Goal: Find specific page/section: Find specific page/section

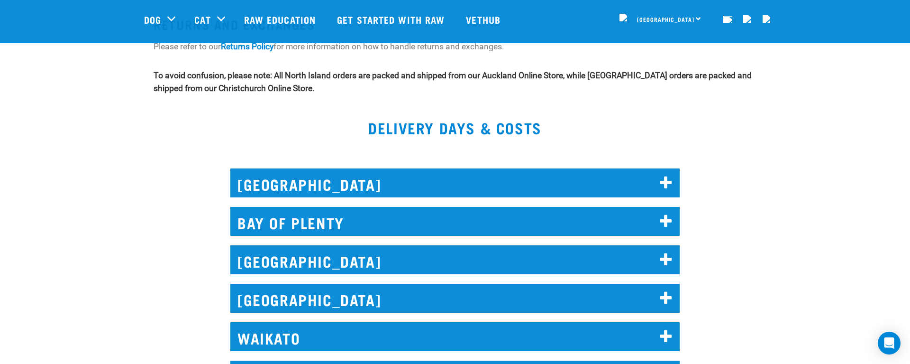
scroll to position [1359, 0]
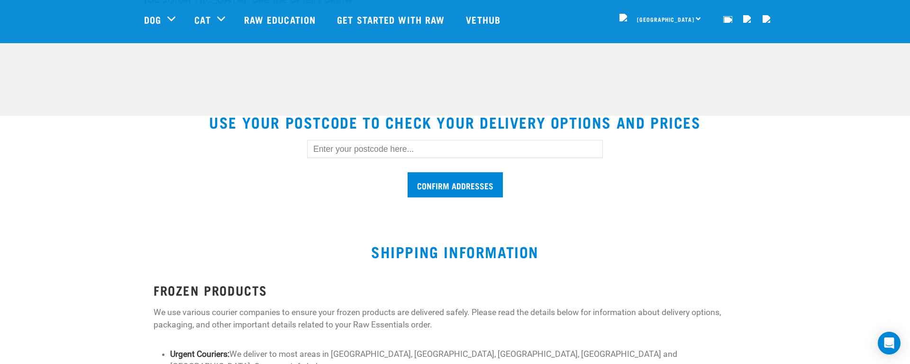
scroll to position [283, 0]
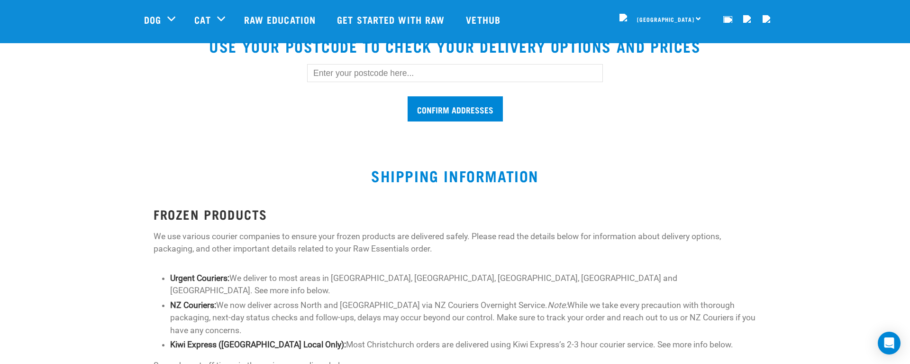
click at [340, 137] on section "USE YOUR POSTCODE TO CHECK YOUR DELIVERY OPTIONS AND PRICES Confirm addresses D…" at bounding box center [455, 85] width 910 height 118
click at [329, 78] on input "text" at bounding box center [455, 73] width 296 height 18
type input "1010"
click at [408, 99] on input "Confirm addresses" at bounding box center [455, 108] width 95 height 25
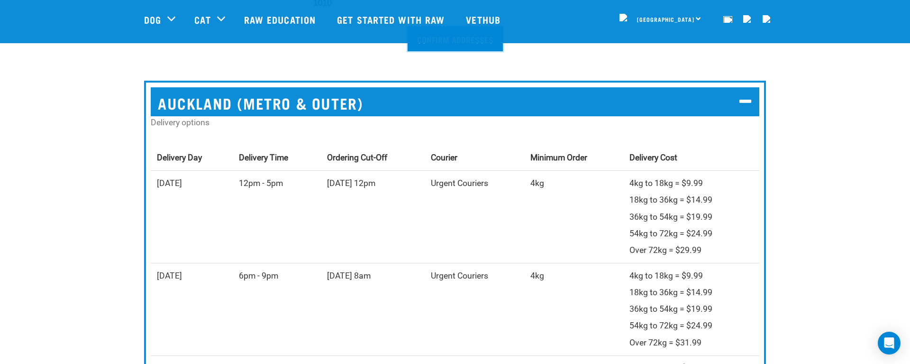
scroll to position [356, 0]
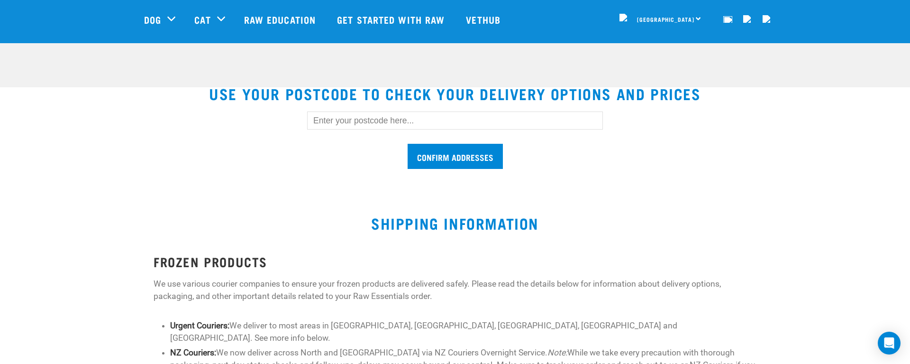
scroll to position [230, 0]
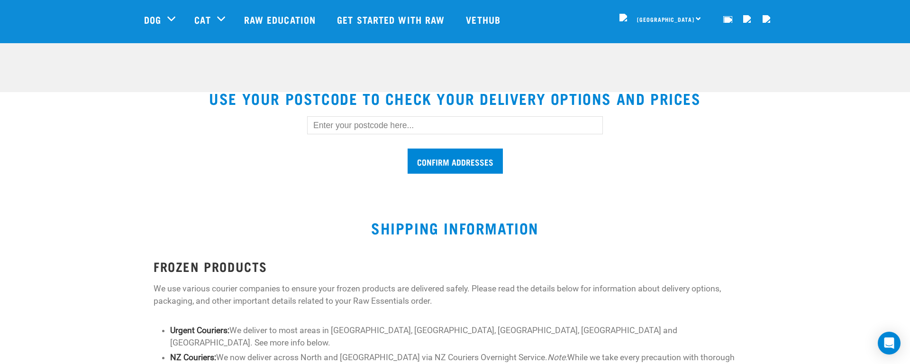
click at [334, 132] on input "text" at bounding box center [455, 125] width 296 height 18
click at [321, 129] on input "text" at bounding box center [455, 125] width 296 height 18
type input "1010"
click at [410, 156] on input "Confirm addresses" at bounding box center [455, 160] width 95 height 25
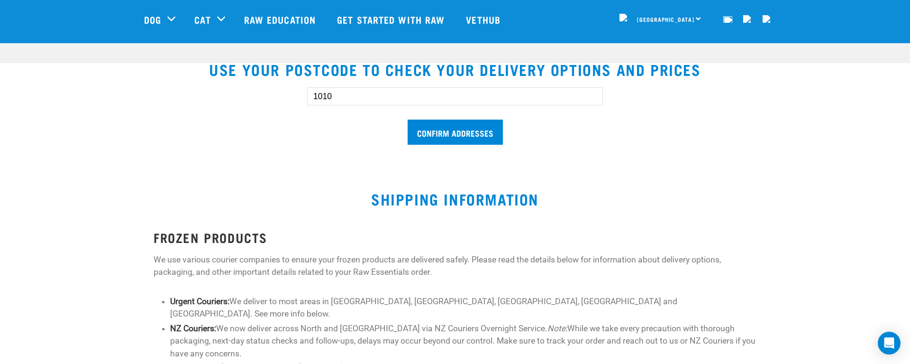
scroll to position [274, 0]
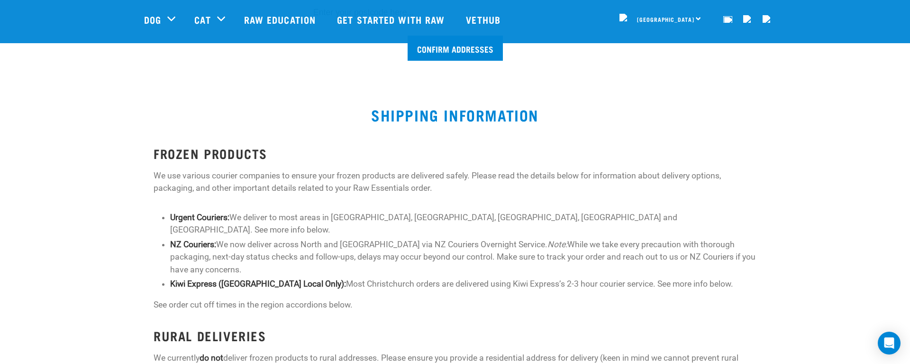
scroll to position [250, 0]
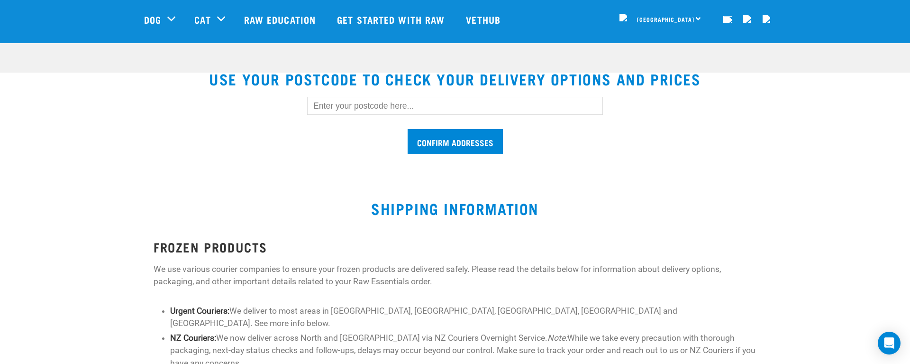
click at [344, 107] on input "text" at bounding box center [455, 106] width 296 height 18
click at [363, 109] on input "text" at bounding box center [455, 106] width 296 height 18
type input "1010"
click at [415, 140] on input "Confirm addresses" at bounding box center [455, 141] width 95 height 25
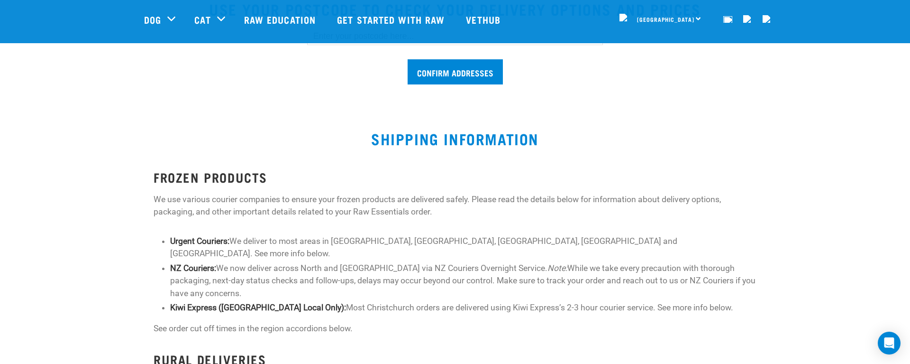
scroll to position [211, 0]
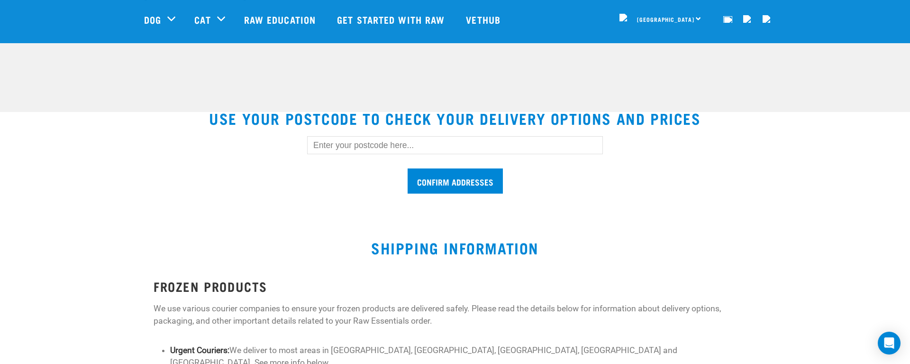
click at [363, 151] on input "text" at bounding box center [455, 145] width 296 height 18
type input "1010"
click at [412, 174] on input "Confirm addresses" at bounding box center [455, 180] width 95 height 25
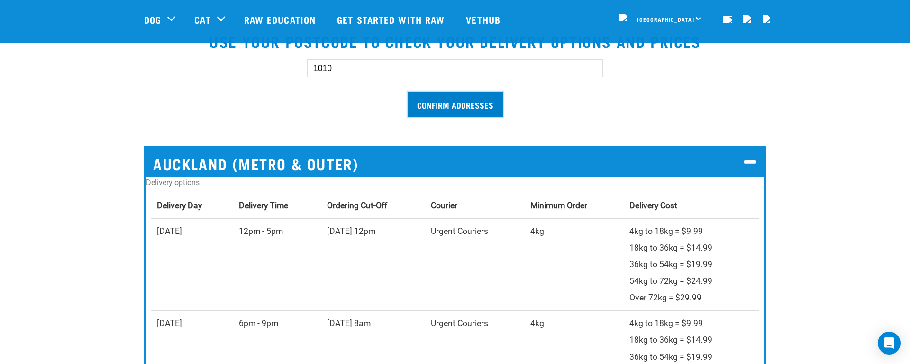
scroll to position [316, 0]
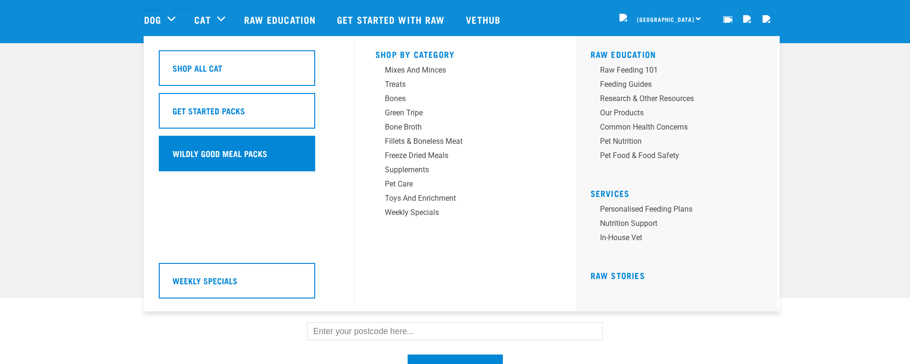
scroll to position [168, 0]
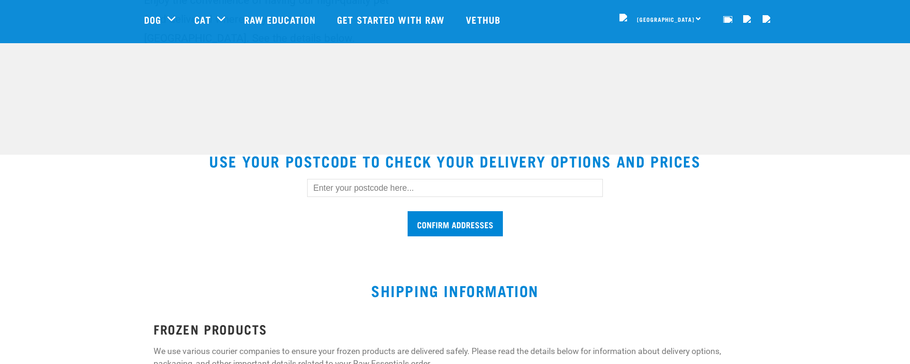
click at [340, 187] on input "text" at bounding box center [455, 188] width 296 height 18
click at [342, 187] on input "text" at bounding box center [455, 188] width 296 height 18
type input "1010"
click at [413, 221] on input "Confirm addresses" at bounding box center [455, 223] width 95 height 25
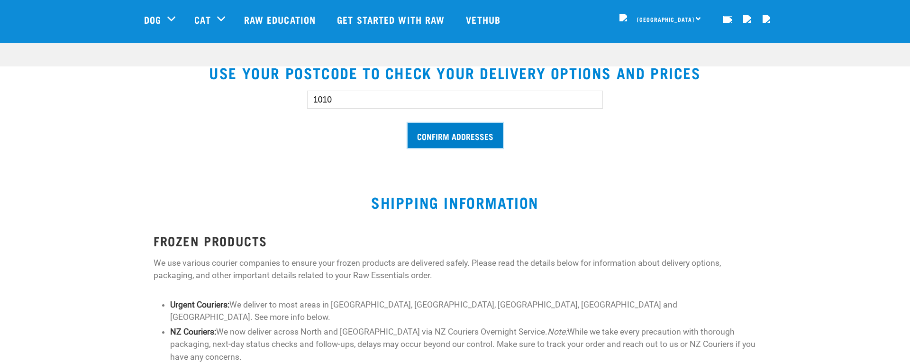
scroll to position [258, 0]
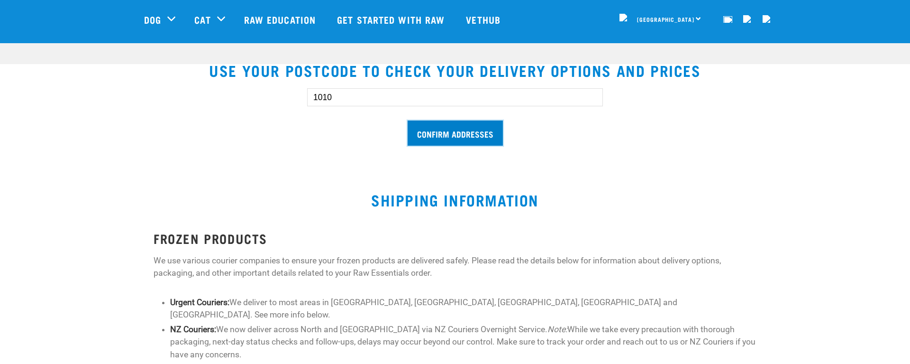
click at [425, 141] on input "Confirm addresses" at bounding box center [455, 132] width 95 height 25
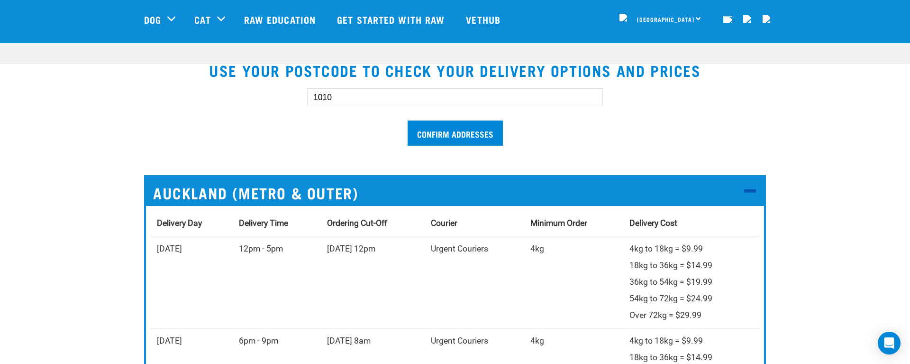
click at [174, 191] on h2 "Auckland (Metro & Outer)" at bounding box center [455, 191] width 618 height 29
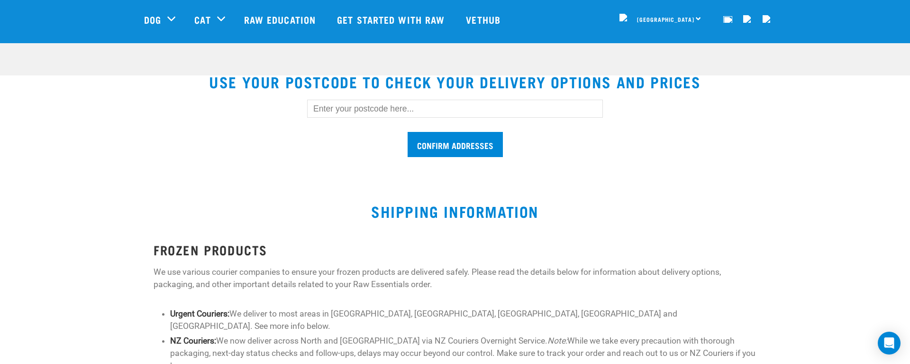
scroll to position [245, 0]
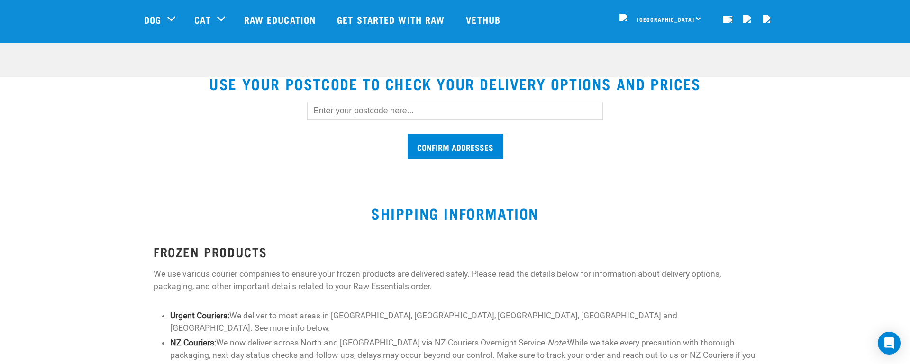
click at [370, 110] on input "text" at bounding box center [455, 110] width 296 height 18
type input "1010"
click at [436, 146] on input "Confirm addresses" at bounding box center [455, 146] width 95 height 25
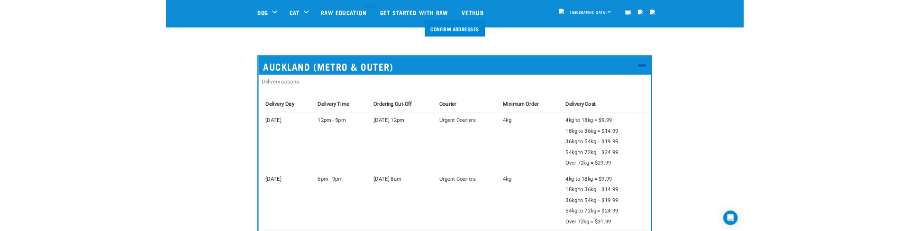
scroll to position [348, 0]
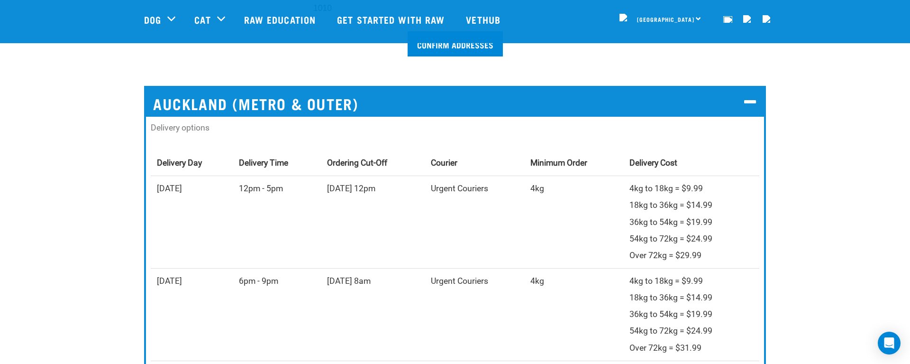
click at [123, 210] on section "USE YOUR POSTCODE TO CHECK YOUR DELIVERY OPTIONS AND PRICES 1010 Confirm addres…" at bounding box center [455, 219] width 910 height 517
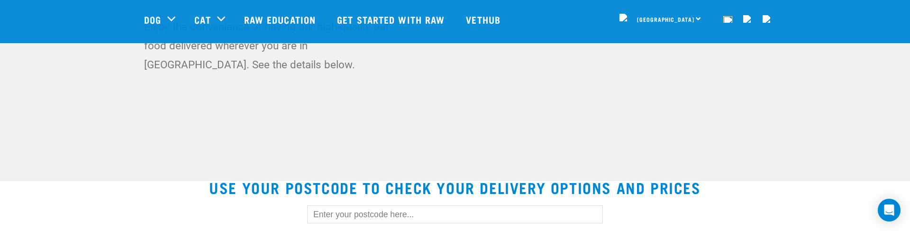
scroll to position [182, 0]
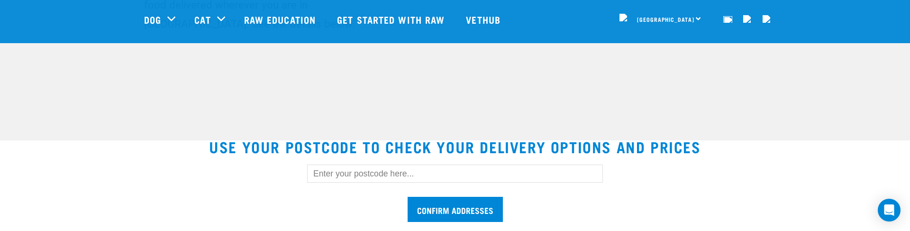
click at [320, 172] on input "text" at bounding box center [455, 174] width 296 height 18
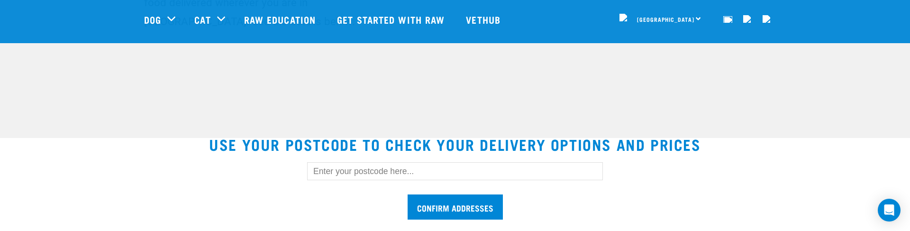
click at [328, 173] on input "text" at bounding box center [455, 171] width 296 height 18
click at [351, 178] on input "text" at bounding box center [455, 171] width 296 height 18
click at [343, 174] on input "text" at bounding box center [455, 171] width 296 height 18
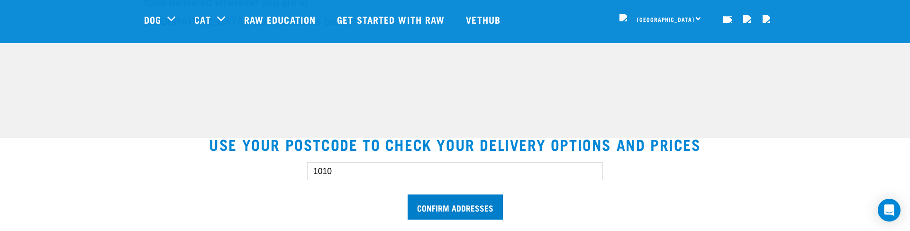
type input "1010"
click at [474, 202] on input "Confirm addresses" at bounding box center [455, 206] width 95 height 25
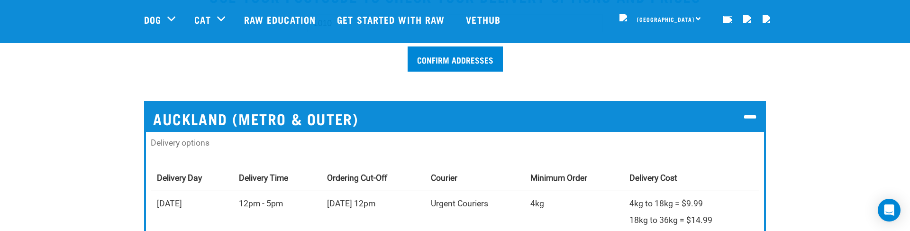
scroll to position [336, 0]
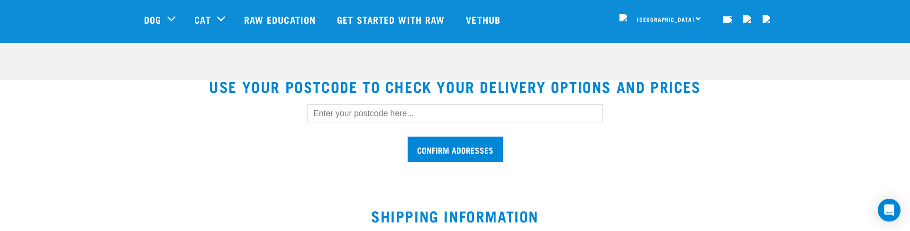
scroll to position [229, 0]
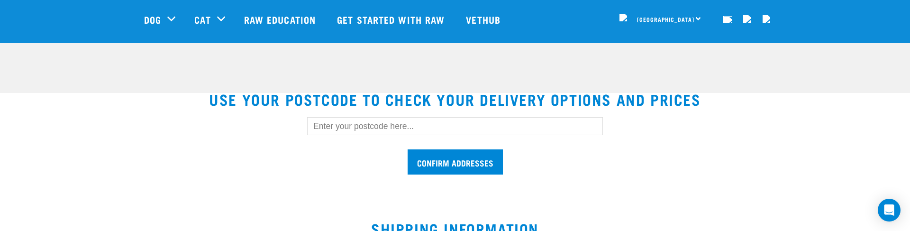
click at [450, 126] on input "text" at bounding box center [455, 126] width 296 height 18
type input "1010"
click at [478, 158] on input "Confirm addresses" at bounding box center [455, 161] width 95 height 25
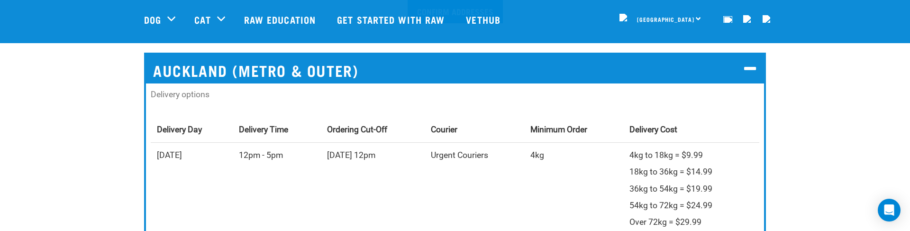
scroll to position [388, 0]
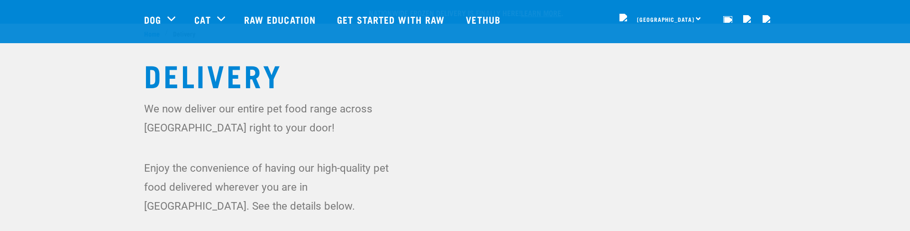
scroll to position [252, 0]
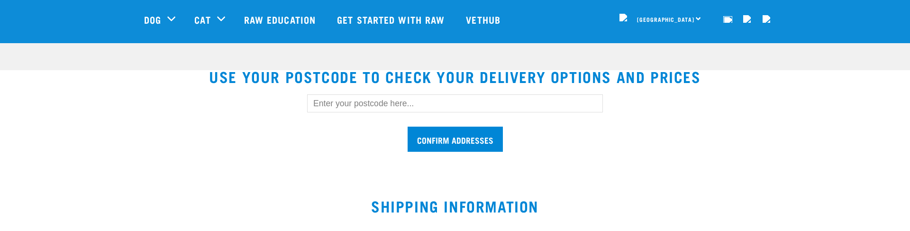
click at [395, 103] on input "text" at bounding box center [455, 103] width 296 height 18
type input "1010"
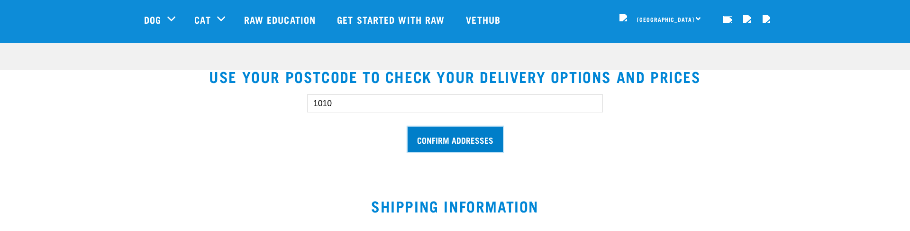
click at [474, 141] on input "Confirm addresses" at bounding box center [455, 139] width 95 height 25
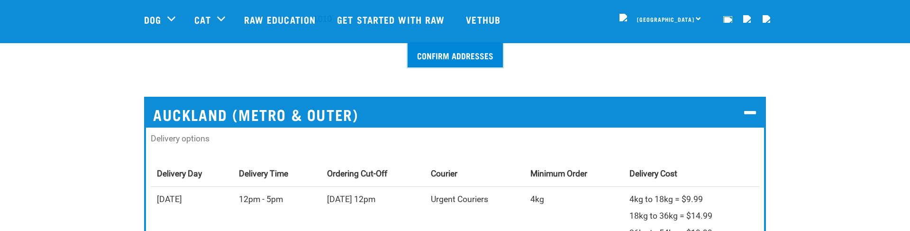
scroll to position [337, 0]
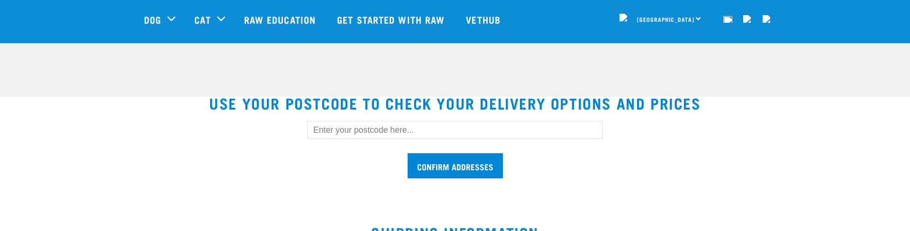
scroll to position [224, 0]
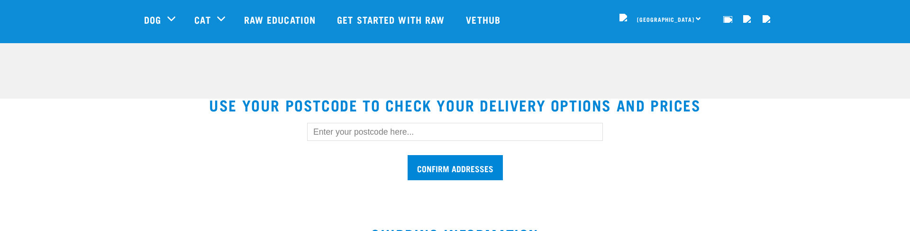
click at [368, 136] on input "text" at bounding box center [455, 132] width 296 height 18
type input "1010"
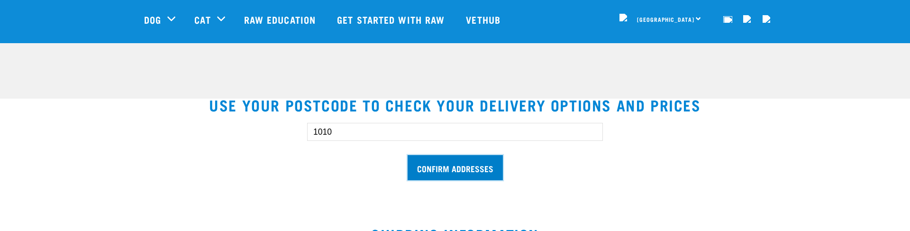
click at [483, 165] on input "Confirm addresses" at bounding box center [455, 167] width 95 height 25
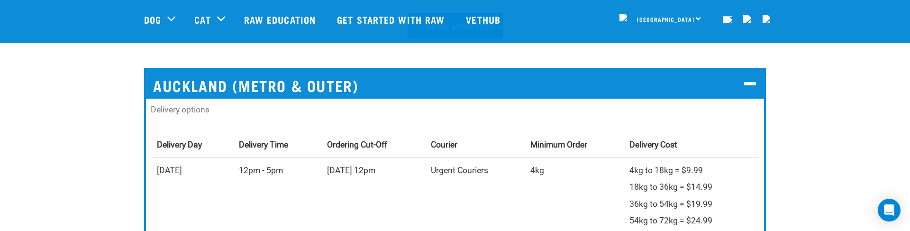
scroll to position [360, 0]
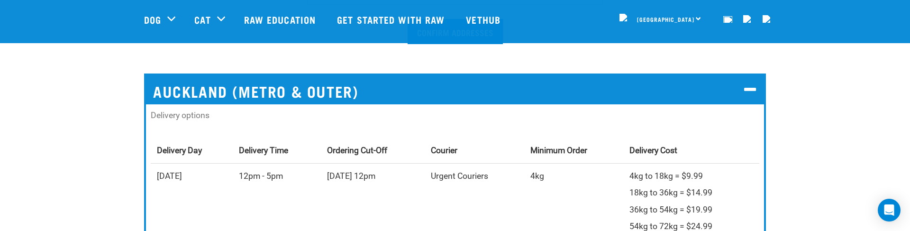
click at [720, 80] on h2 "Auckland (Metro & Outer)" at bounding box center [455, 89] width 618 height 29
click at [743, 87] on h2 "Auckland (Metro & Outer)" at bounding box center [455, 89] width 618 height 29
click at [753, 88] on icon at bounding box center [750, 90] width 13 height 15
click at [734, 92] on h2 "Auckland (Metro & Outer)" at bounding box center [455, 89] width 618 height 29
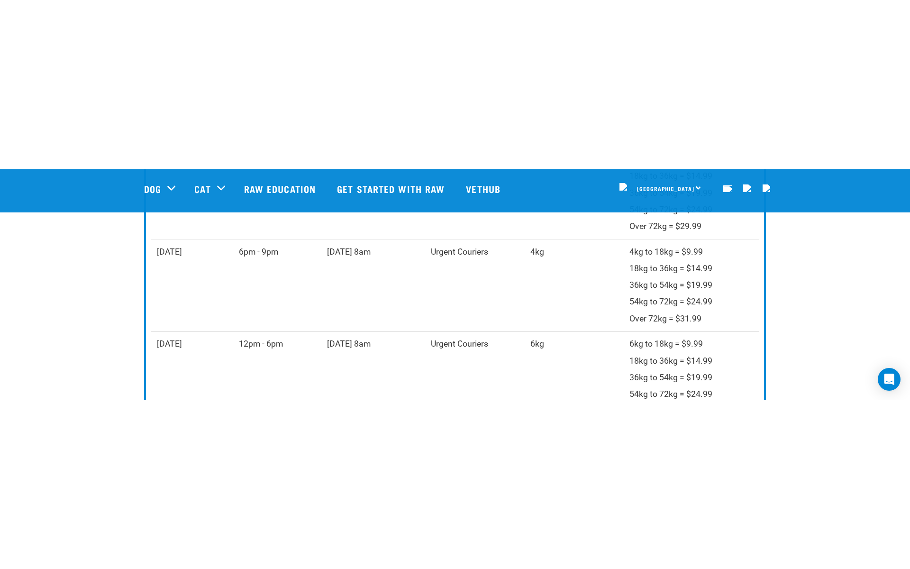
scroll to position [549, 0]
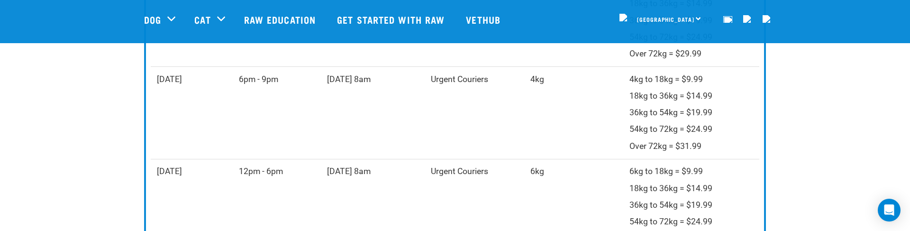
click at [810, 147] on section "USE YOUR POSTCODE TO CHECK YOUR DELIVERY OPTIONS AND PRICES 1010 Confirm addres…" at bounding box center [455, 18] width 910 height 517
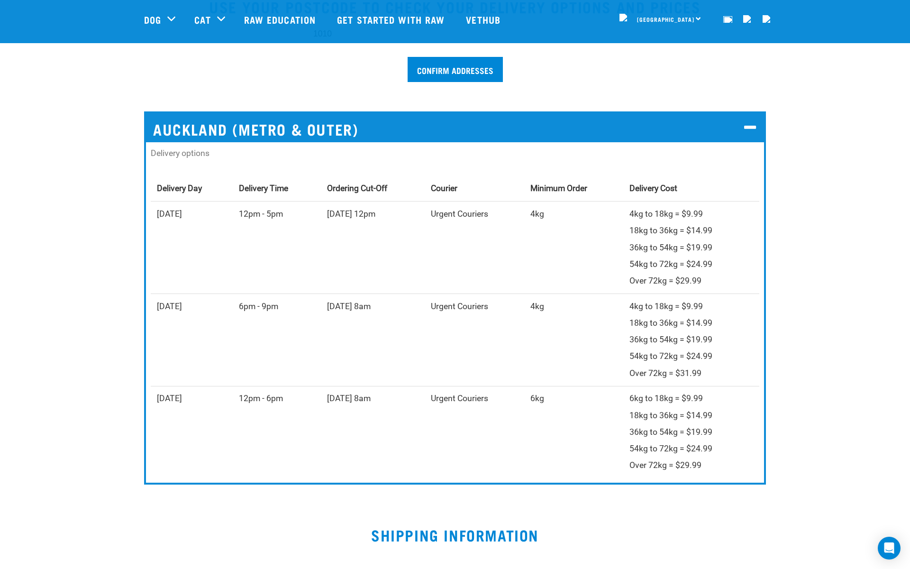
scroll to position [320, 0]
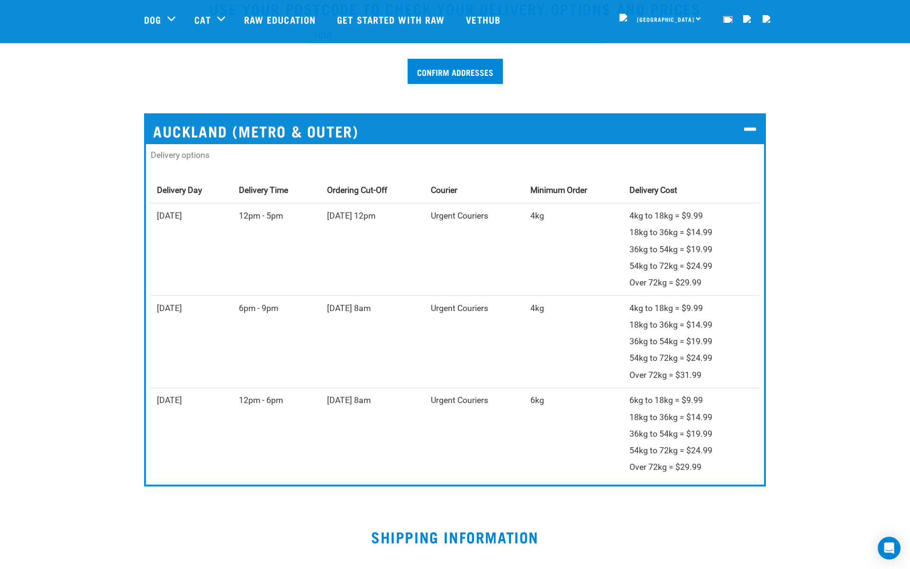
click at [738, 136] on h2 "Auckland (Metro & Outer)" at bounding box center [455, 129] width 618 height 29
click at [750, 129] on icon at bounding box center [750, 129] width 13 height 15
click at [624, 127] on h2 "Auckland (Metro & Outer)" at bounding box center [455, 129] width 618 height 29
click at [392, 138] on h2 "Auckland (Metro & Outer)" at bounding box center [455, 129] width 618 height 29
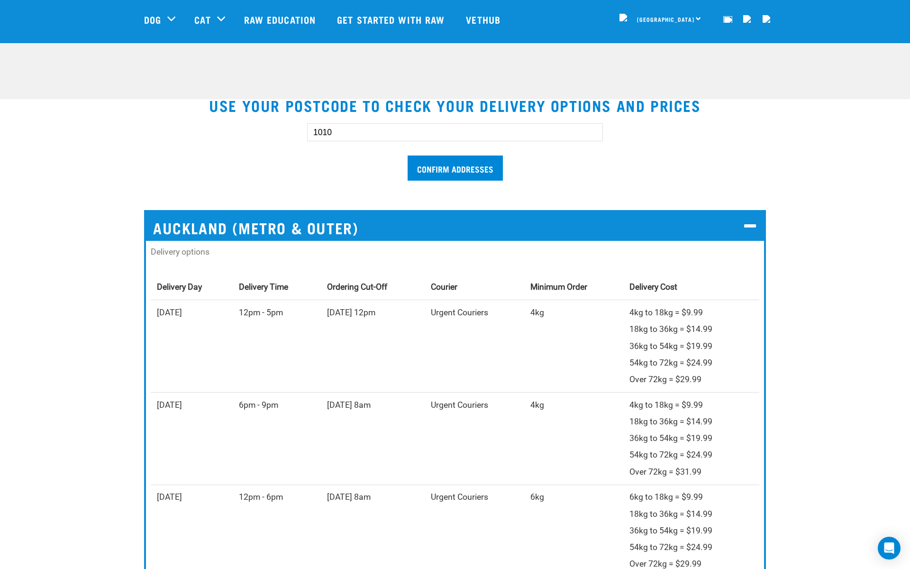
scroll to position [221, 0]
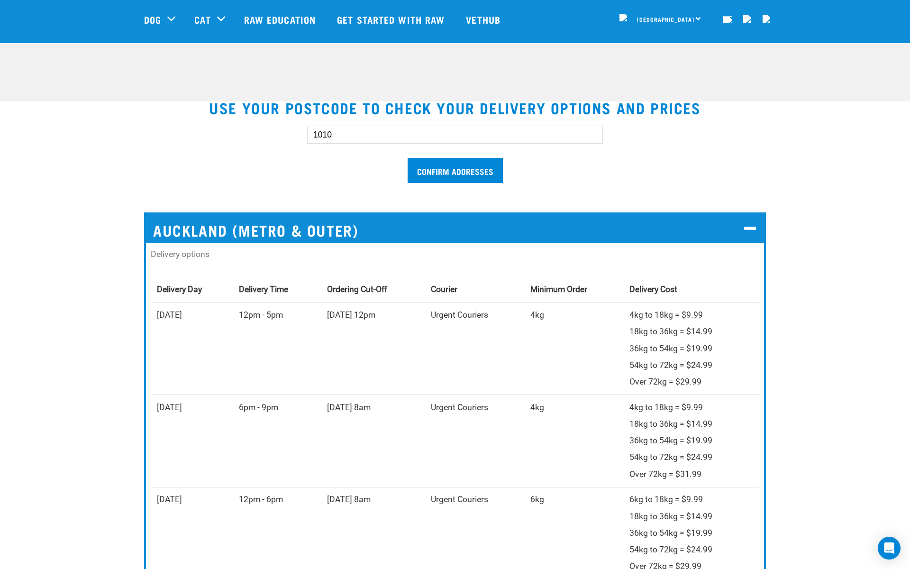
click at [754, 225] on icon at bounding box center [750, 228] width 13 height 15
click at [753, 227] on icon at bounding box center [750, 228] width 13 height 15
click at [753, 228] on icon at bounding box center [750, 228] width 13 height 15
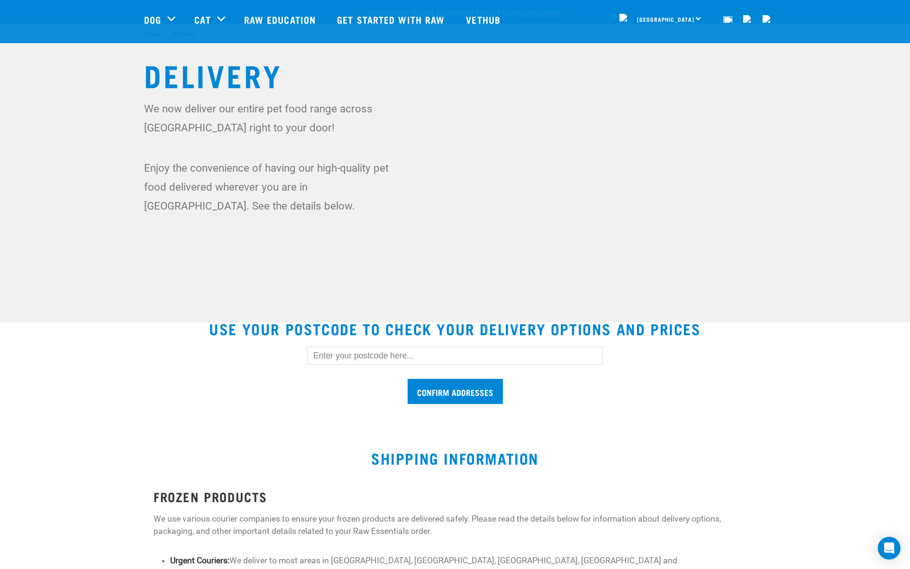
scroll to position [221, 0]
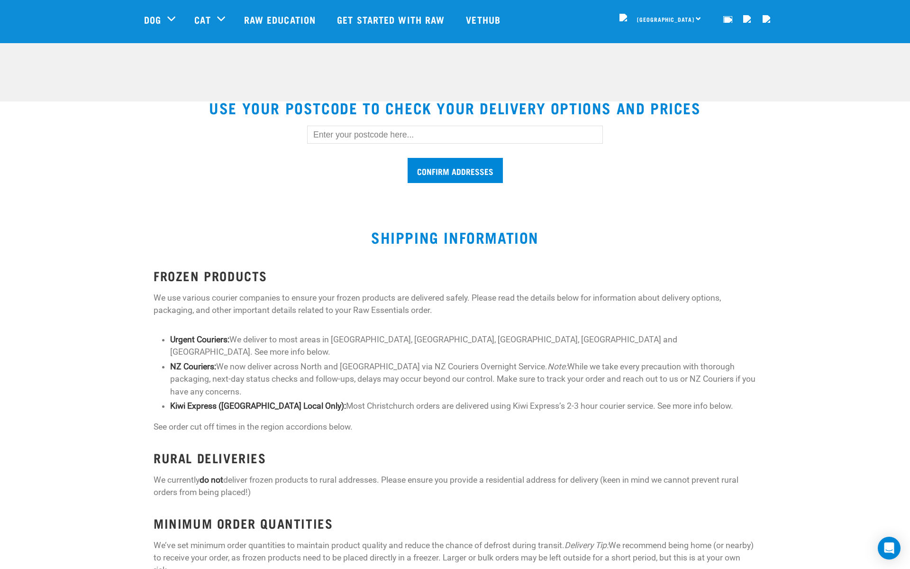
click at [370, 139] on input "text" at bounding box center [455, 135] width 296 height 18
type input "1010"
click at [425, 172] on input "Confirm addresses" at bounding box center [455, 170] width 95 height 25
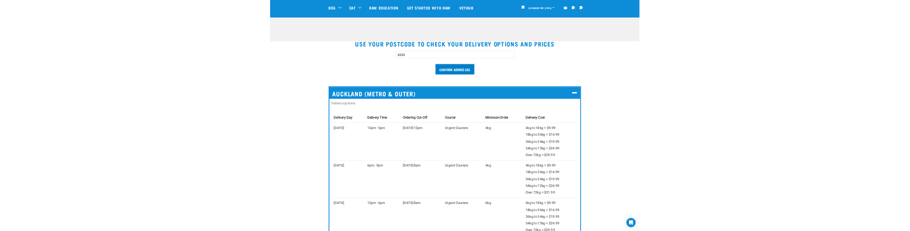
scroll to position [248, 0]
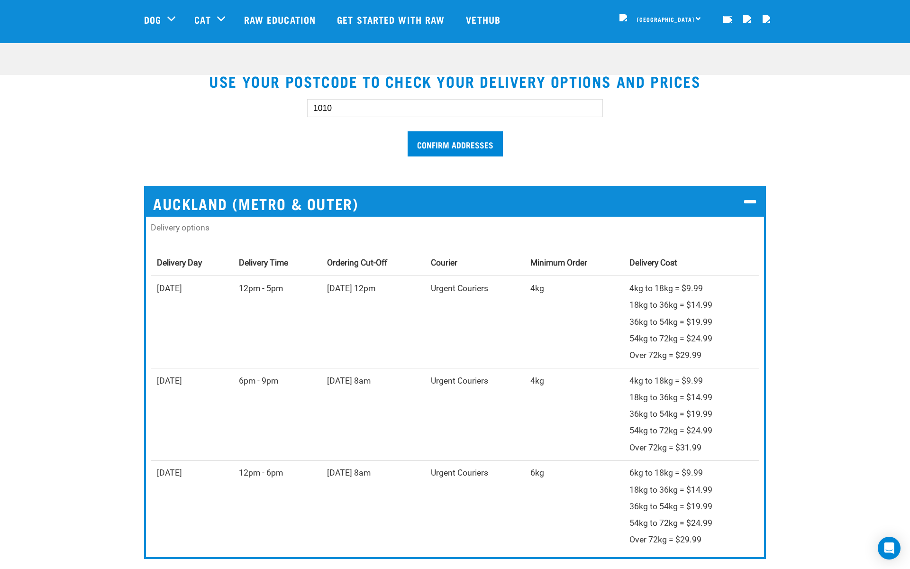
click at [746, 198] on icon at bounding box center [750, 202] width 13 height 15
click at [667, 200] on h2 "Auckland (Metro & Outer)" at bounding box center [455, 202] width 618 height 29
click at [423, 194] on h2 "Auckland (Metro & Outer)" at bounding box center [455, 202] width 618 height 29
click at [372, 204] on h2 "Auckland (Metro & Outer)" at bounding box center [455, 202] width 618 height 29
click at [371, 205] on h2 "Auckland (Metro & Outer)" at bounding box center [455, 202] width 618 height 29
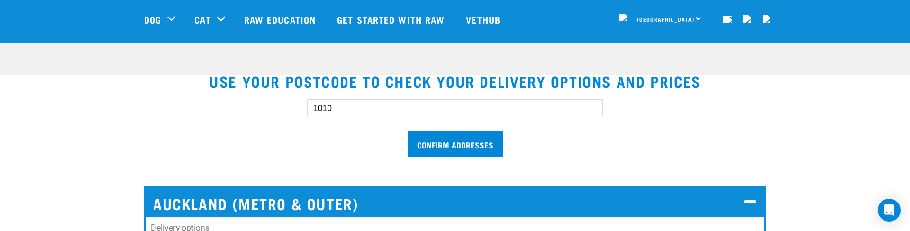
click at [206, 206] on h2 "Auckland (Metro & Outer)" at bounding box center [455, 202] width 618 height 29
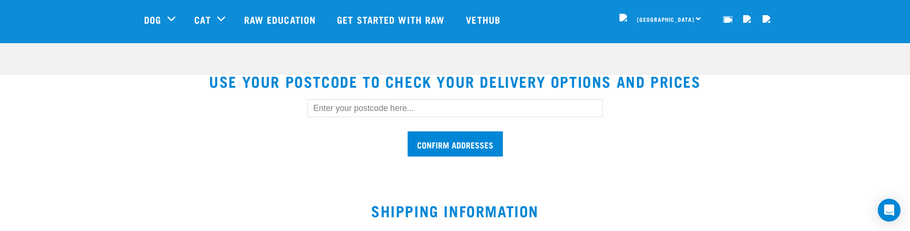
scroll to position [248, 0]
click at [362, 119] on form "Confirm addresses" at bounding box center [455, 127] width 296 height 57
click at [348, 109] on input "text" at bounding box center [455, 108] width 296 height 18
type input "1010"
click at [463, 158] on div "1010 Confirm addresses" at bounding box center [455, 123] width 326 height 78
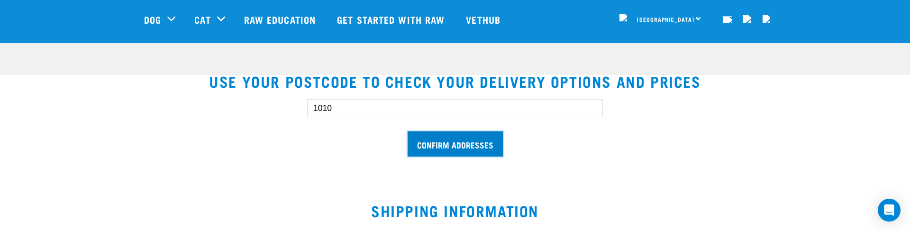
click at [435, 146] on input "Confirm addresses" at bounding box center [455, 143] width 95 height 25
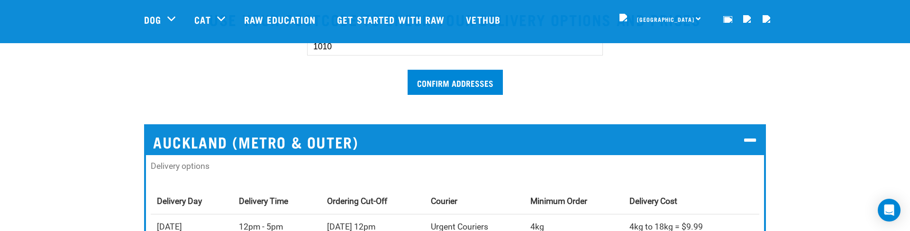
scroll to position [310, 0]
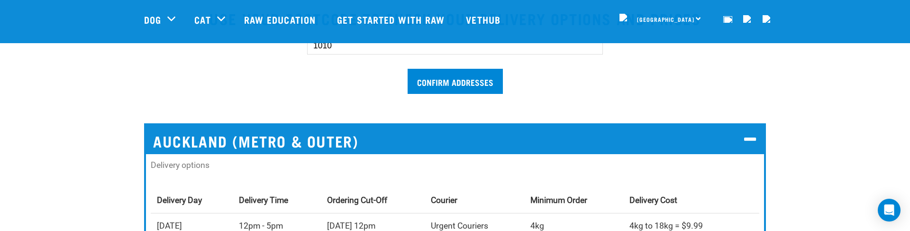
click at [427, 138] on h2 "Auckland (Metro & Outer)" at bounding box center [455, 139] width 618 height 29
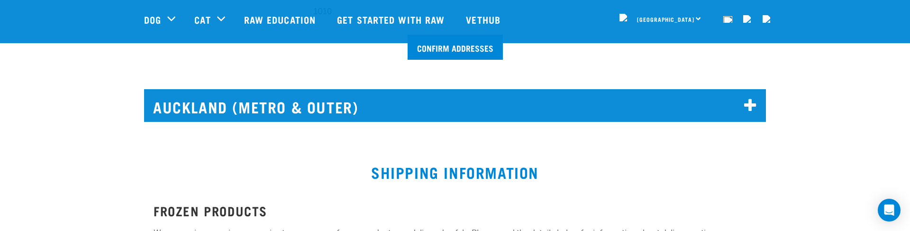
scroll to position [345, 0]
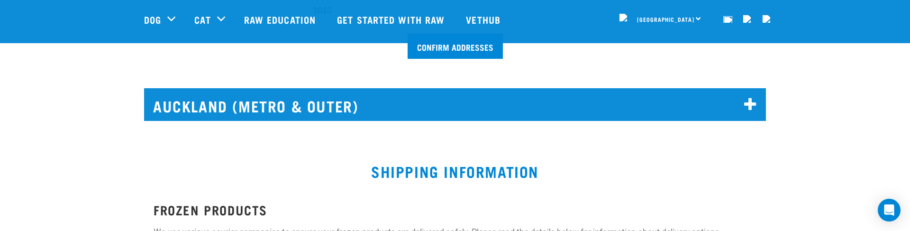
click at [447, 102] on h2 "Auckland (Metro & Outer)" at bounding box center [455, 104] width 618 height 29
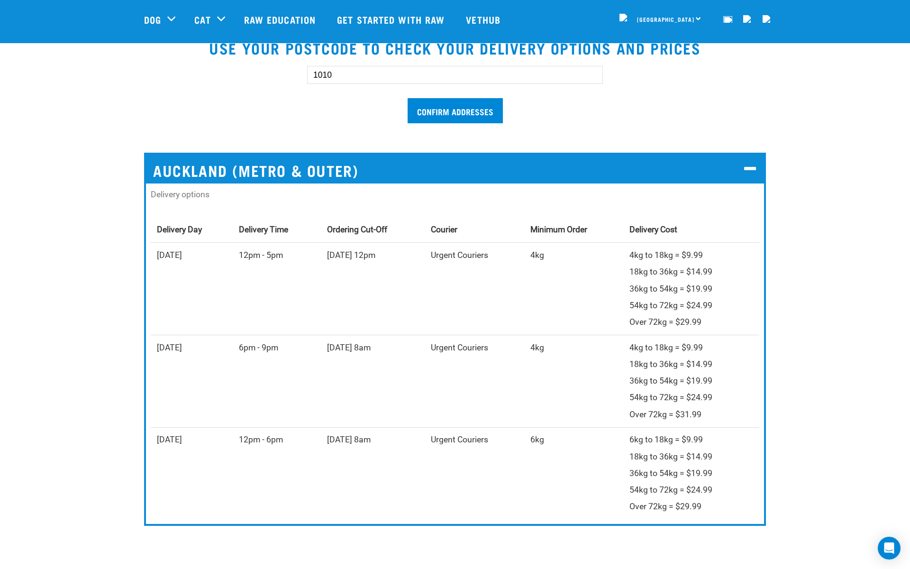
scroll to position [279, 0]
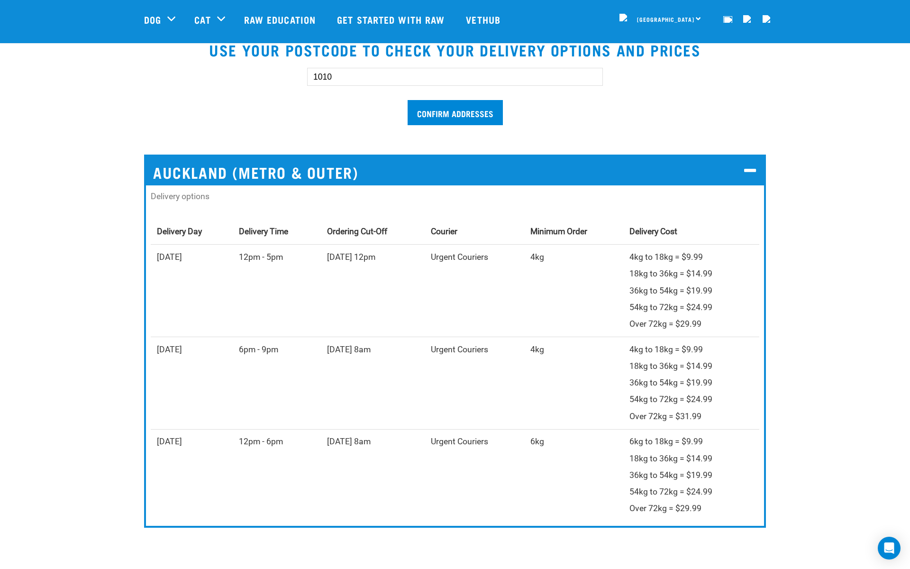
click at [349, 80] on input "1010" at bounding box center [455, 77] width 296 height 18
click at [358, 80] on input "text" at bounding box center [455, 77] width 296 height 18
type input "0110"
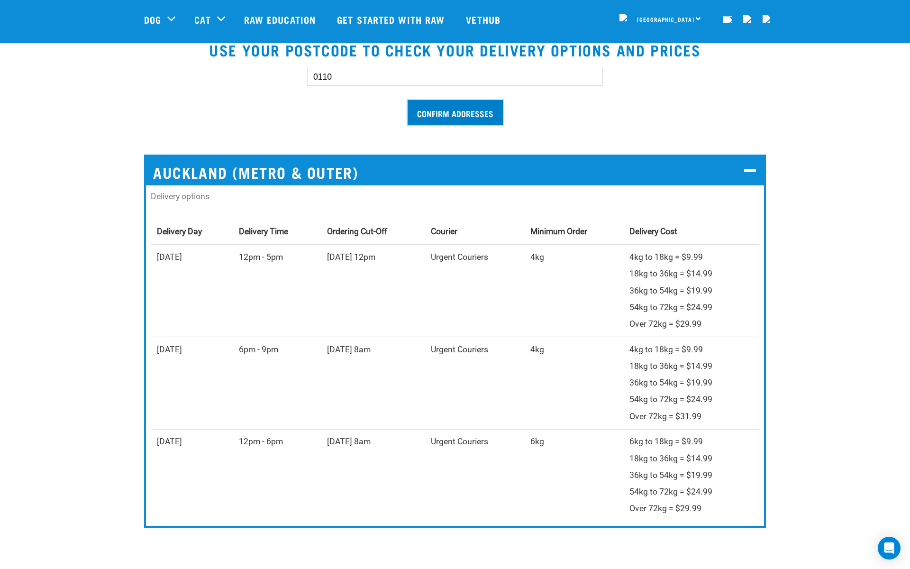
click at [419, 116] on input "Confirm addresses" at bounding box center [455, 112] width 95 height 25
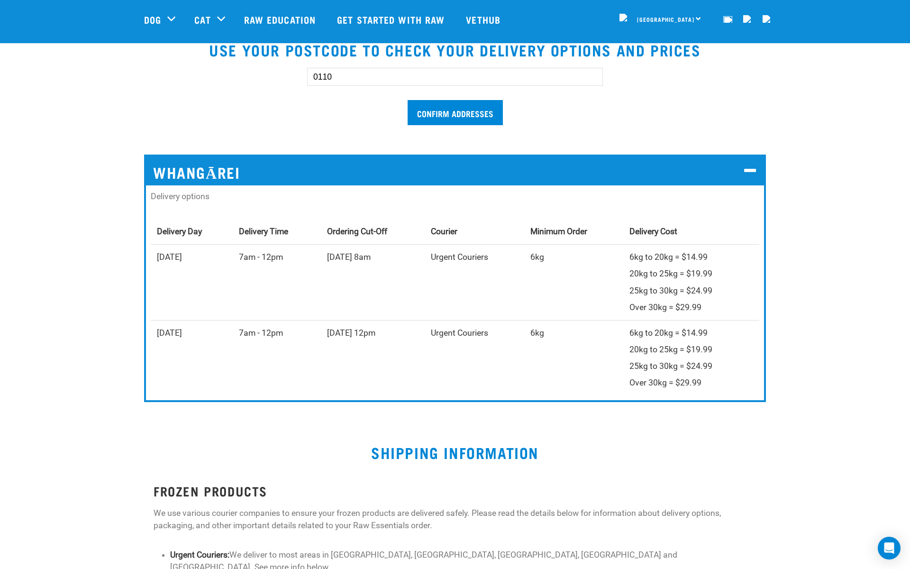
click at [441, 173] on h2 "Whangārei" at bounding box center [455, 170] width 618 height 29
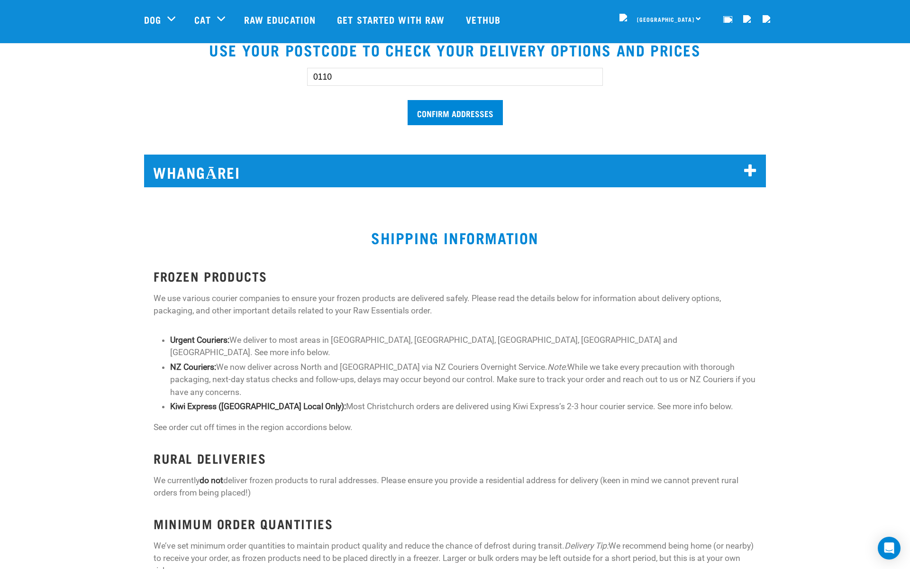
click at [441, 173] on h2 "Whangārei" at bounding box center [455, 170] width 618 height 29
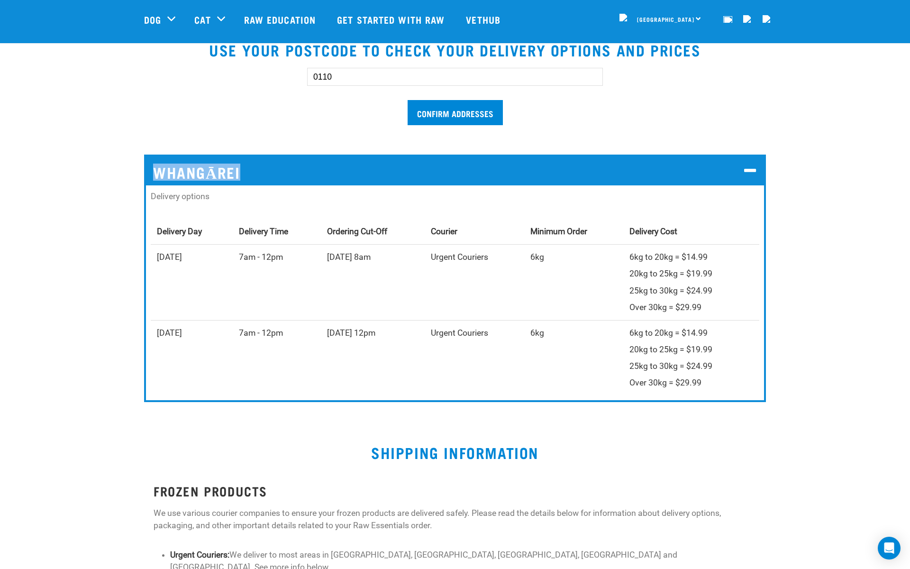
click at [441, 173] on h2 "Whangārei" at bounding box center [455, 170] width 618 height 29
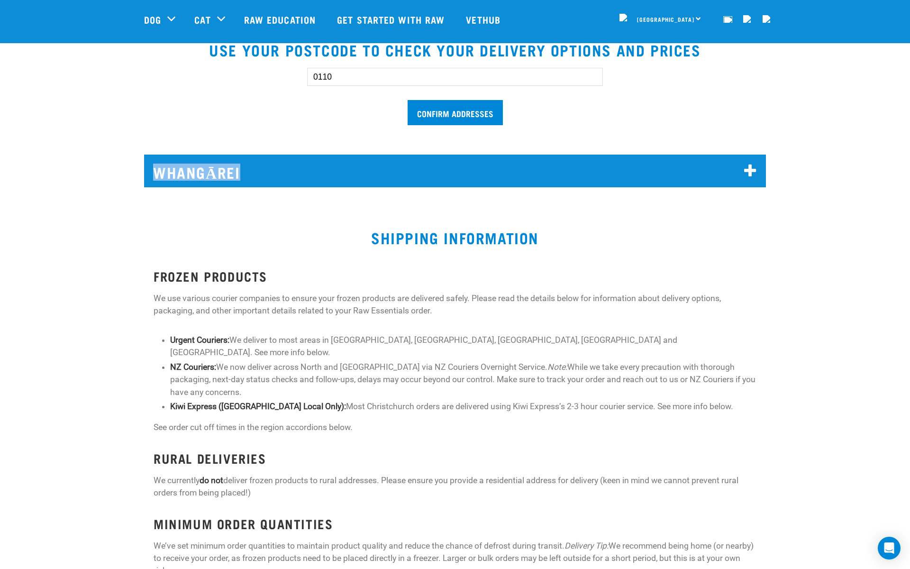
click at [441, 173] on h2 "Whangārei" at bounding box center [455, 170] width 618 height 29
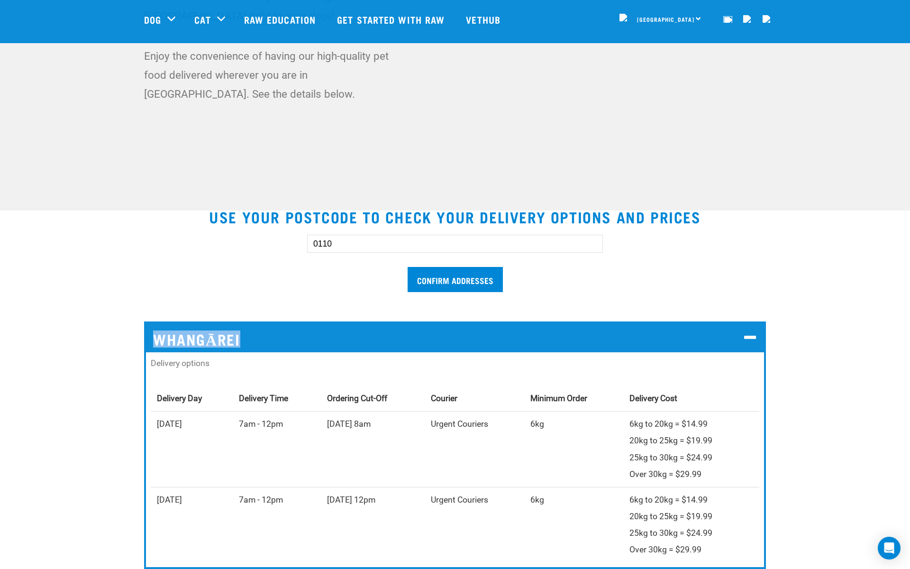
scroll to position [108, 0]
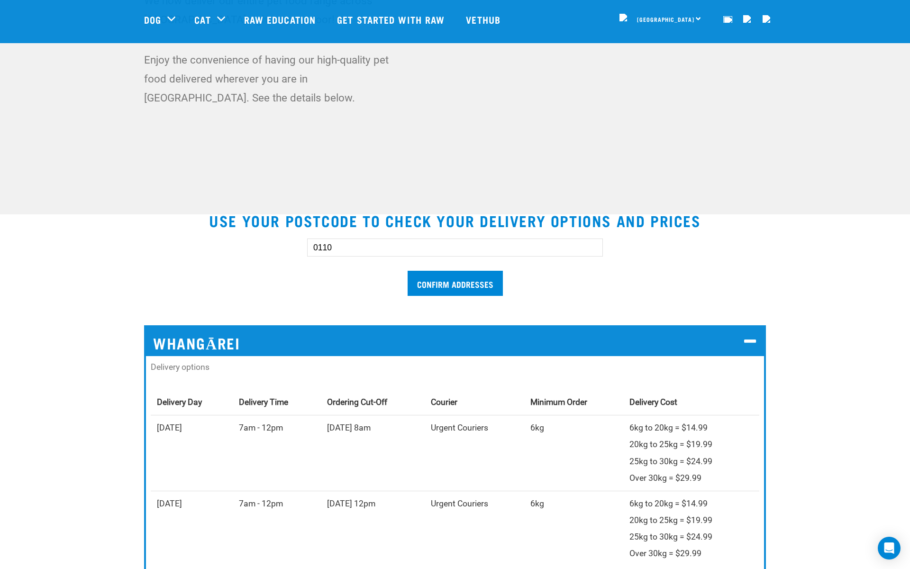
click at [749, 230] on div "0110 Confirm addresses Whangārei Delivery options Delivery Day Delivery Time Or…" at bounding box center [455, 397] width 637 height 349
